Goal: Register for event/course

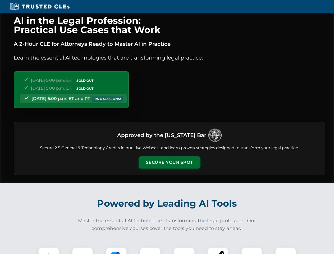
click at [169, 162] on button "Secure Your Spot" at bounding box center [170, 162] width 62 height 12
click at [49, 250] on img at bounding box center [48, 257] width 15 height 15
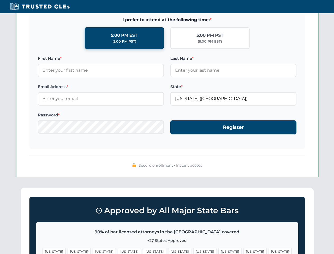
click at [193, 250] on span "[US_STATE]" at bounding box center [204, 252] width 23 height 8
click at [244, 250] on span "[US_STATE]" at bounding box center [255, 252] width 23 height 8
